Goal: Transaction & Acquisition: Purchase product/service

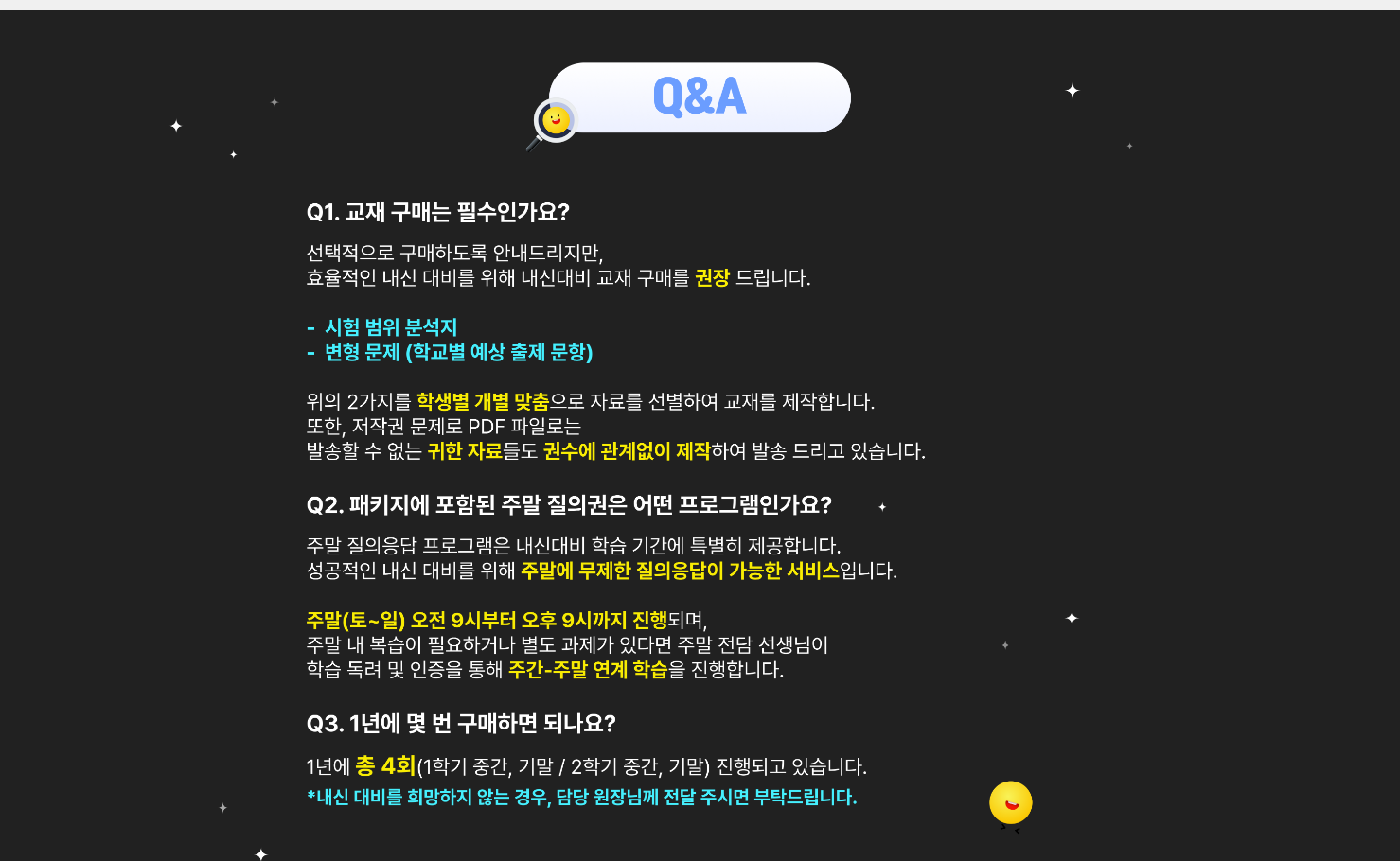
scroll to position [889, 0]
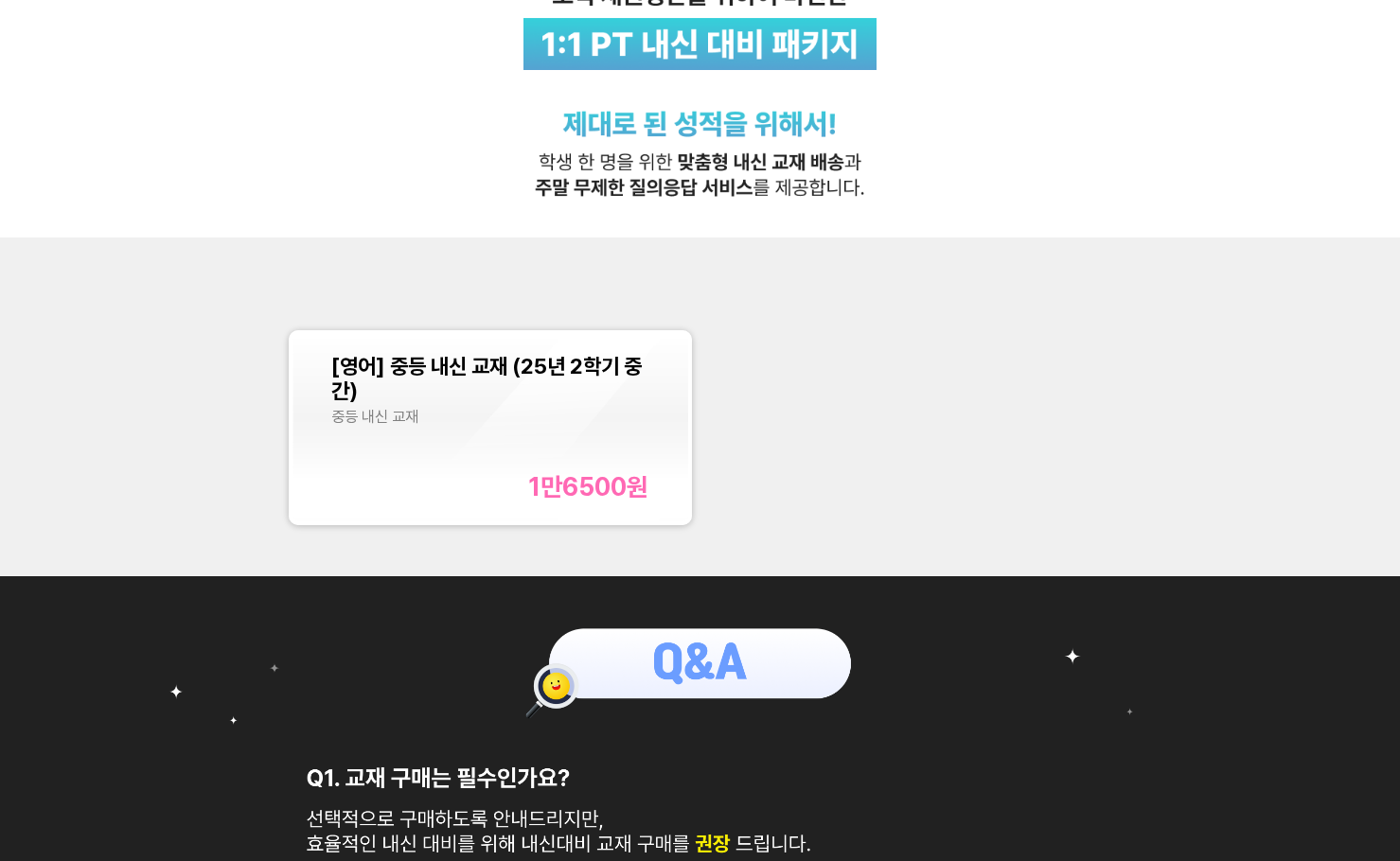
scroll to position [379, 0]
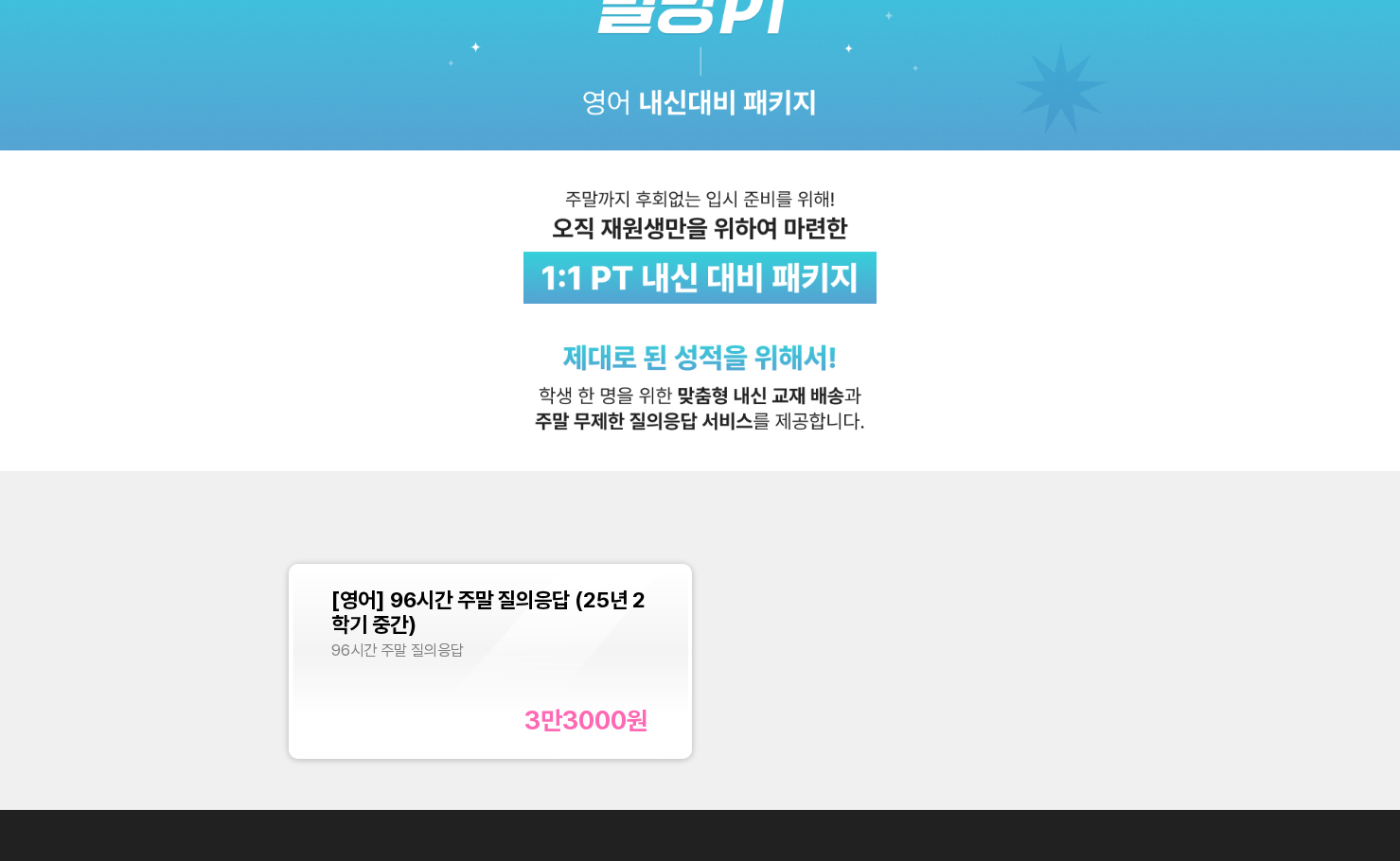
scroll to position [379, 0]
